Goal: Navigation & Orientation: Find specific page/section

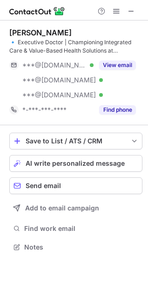
scroll to position [240, 148]
